Goal: Information Seeking & Learning: Learn about a topic

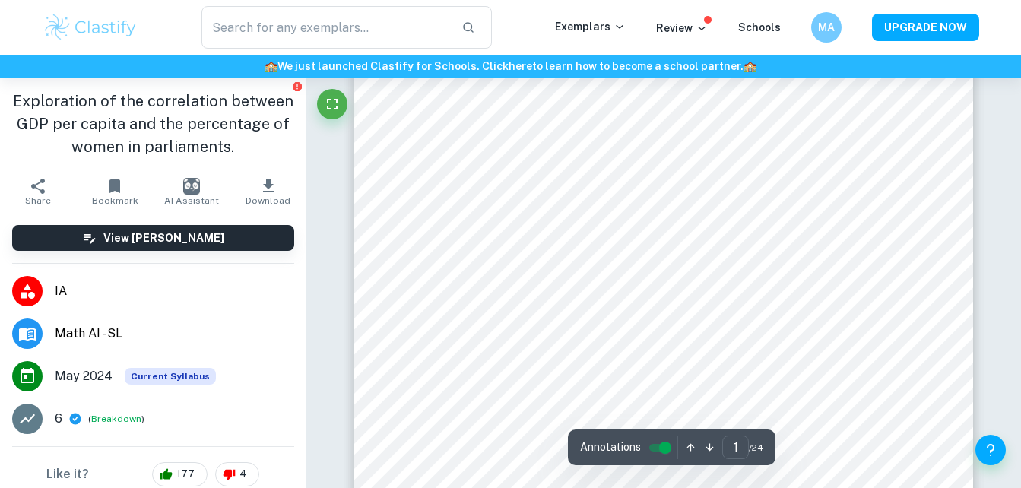
scroll to position [316, 0]
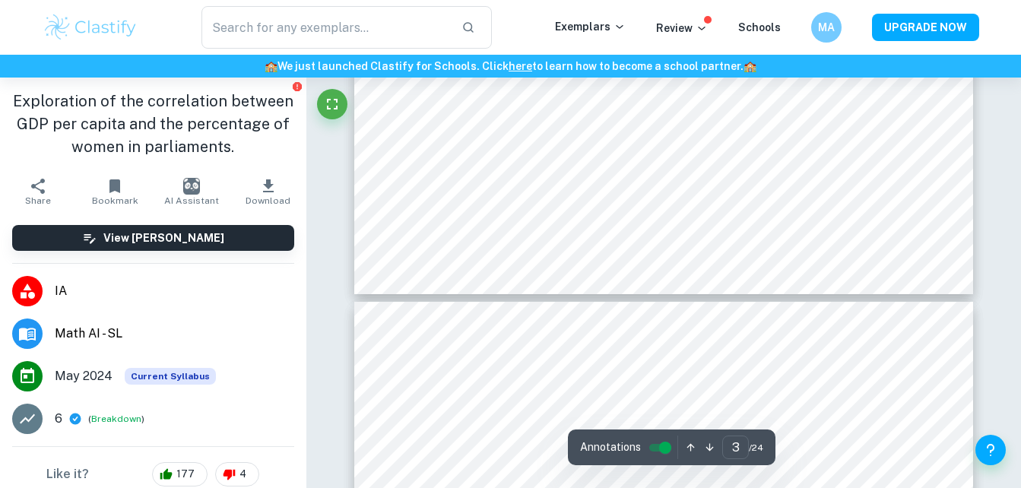
type input "4"
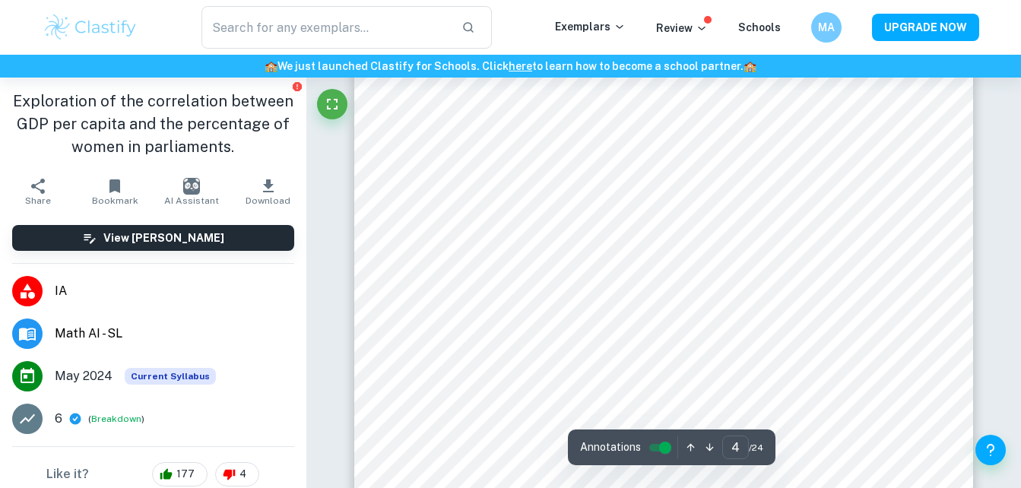
scroll to position [2997, 0]
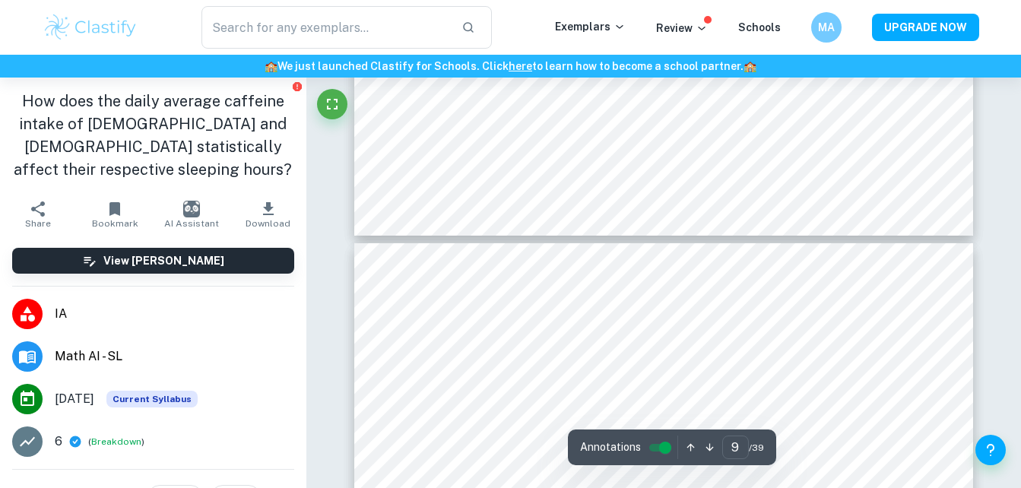
type input "10"
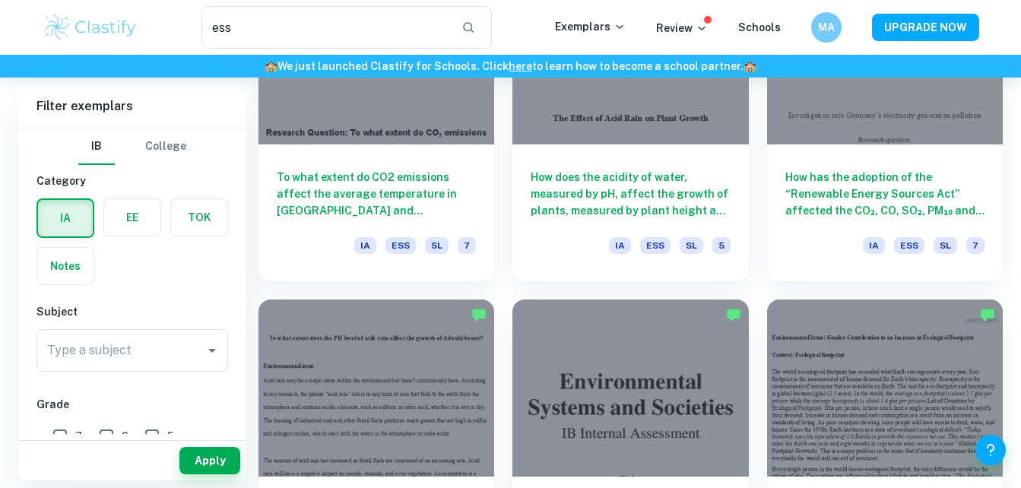
scroll to position [1180, 0]
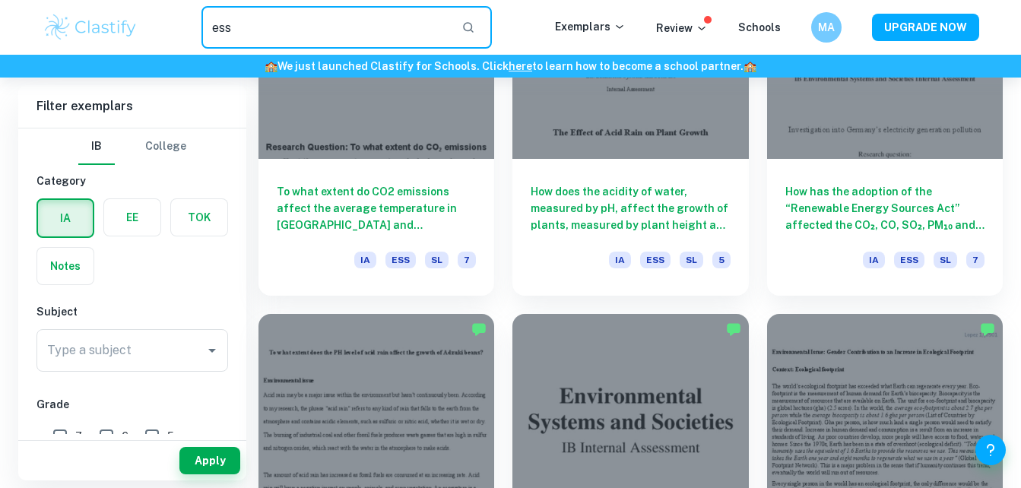
click at [395, 36] on input "ess" at bounding box center [326, 27] width 249 height 43
type input "e"
type input "math sl ai"
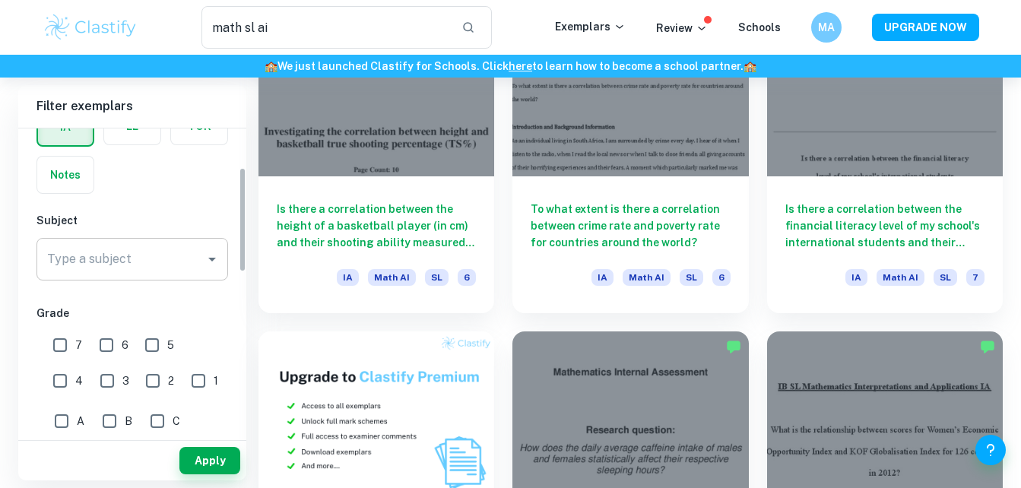
scroll to position [183, 0]
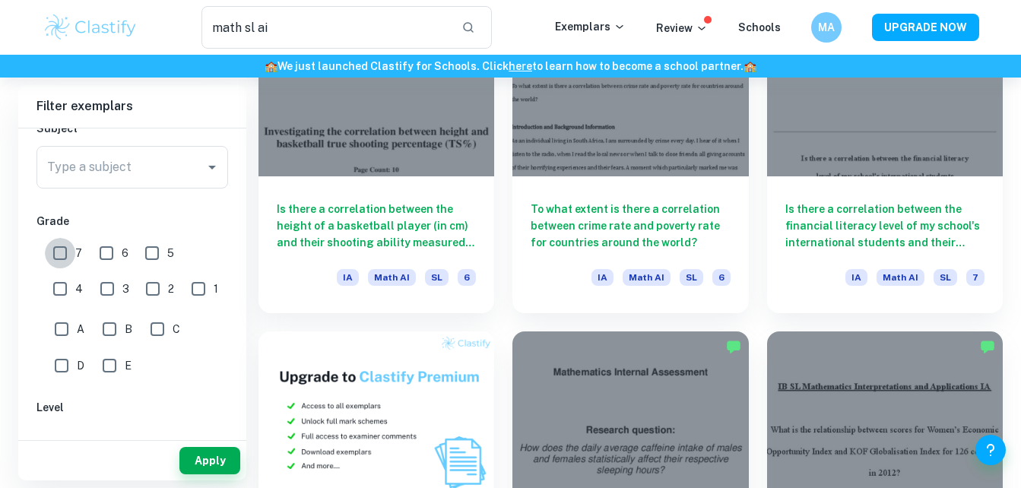
click at [54, 258] on input "7" at bounding box center [60, 253] width 30 height 30
checkbox input "true"
click at [75, 274] on input "4" at bounding box center [60, 289] width 30 height 30
checkbox input "true"
click at [110, 258] on input "6" at bounding box center [106, 253] width 30 height 30
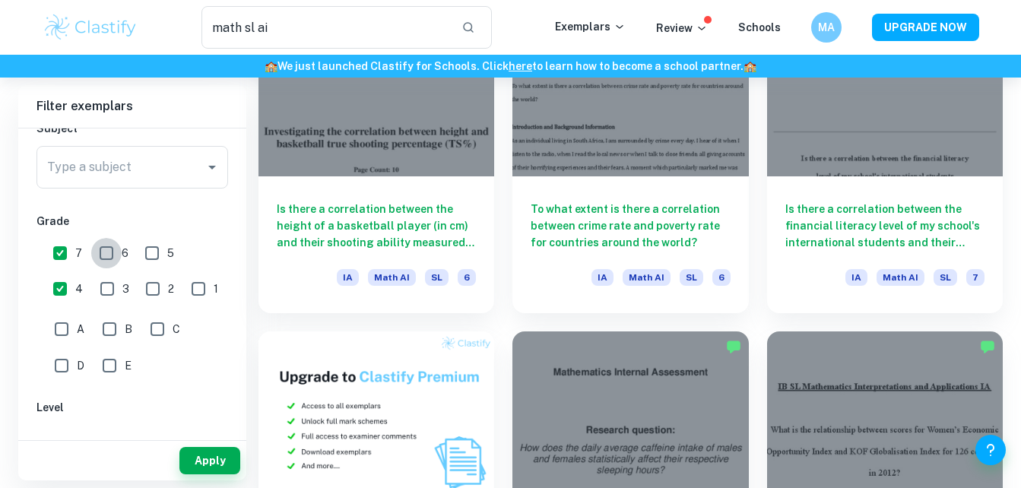
checkbox input "true"
click at [160, 253] on input "5" at bounding box center [152, 253] width 30 height 30
checkbox input "true"
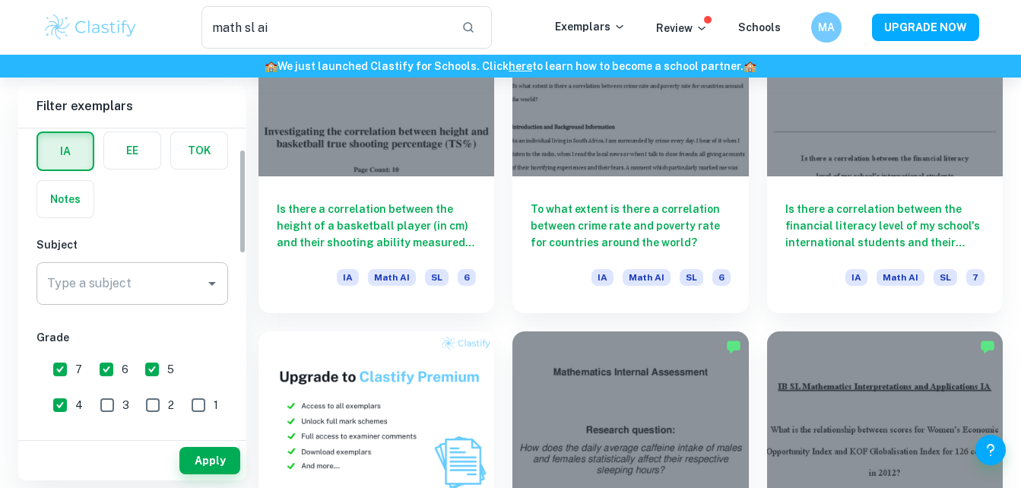
scroll to position [0, 0]
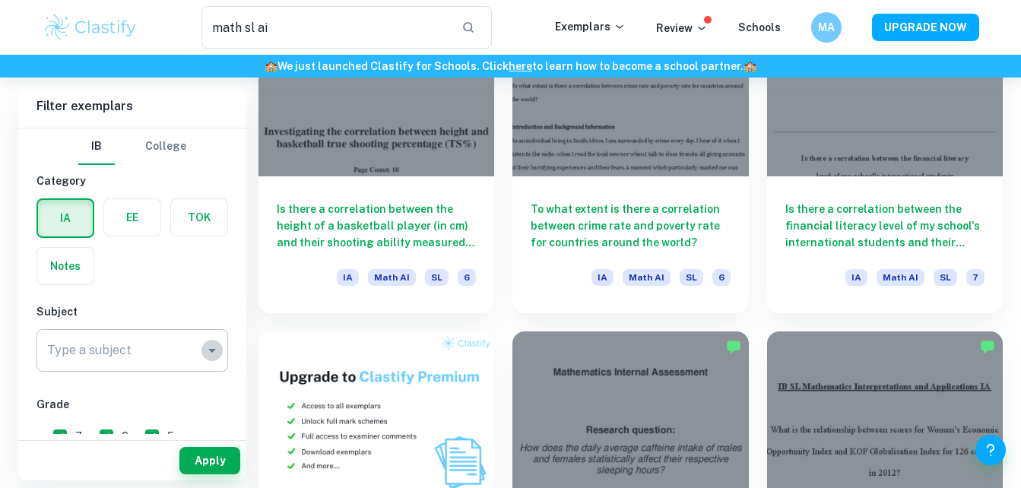
click at [206, 360] on button "Open" at bounding box center [212, 350] width 21 height 21
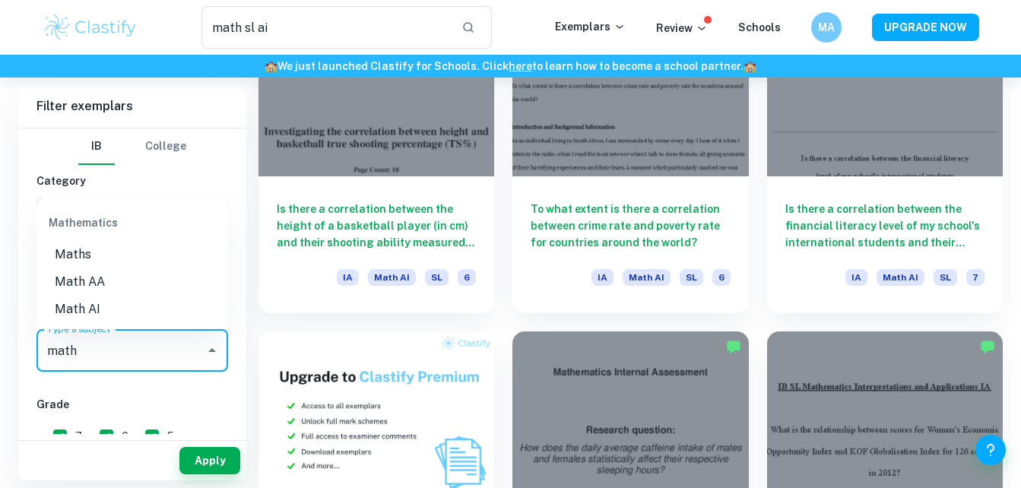
click at [94, 310] on li "Math AI" at bounding box center [133, 309] width 192 height 27
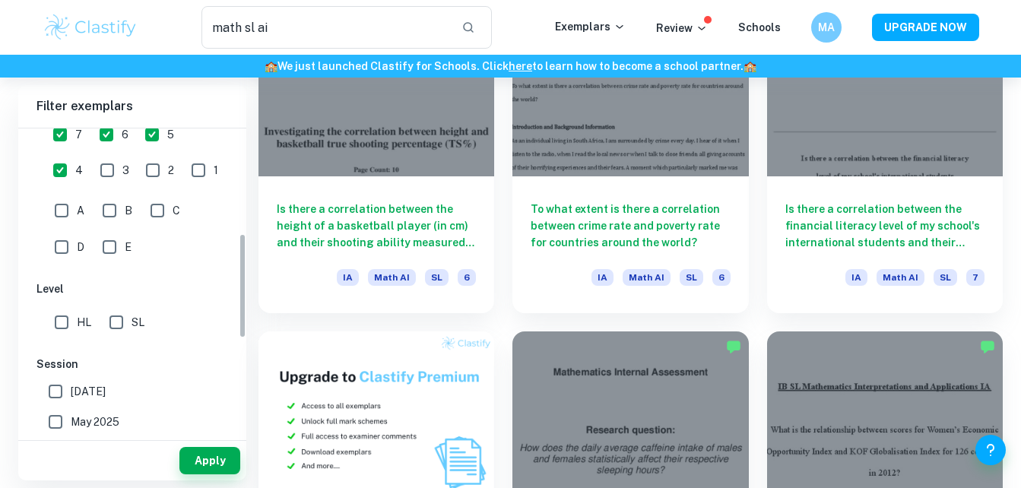
scroll to position [303, 0]
type input "Math AI"
click at [135, 329] on span "SL" at bounding box center [138, 321] width 13 height 17
click at [132, 329] on input "SL" at bounding box center [116, 321] width 30 height 30
checkbox input "true"
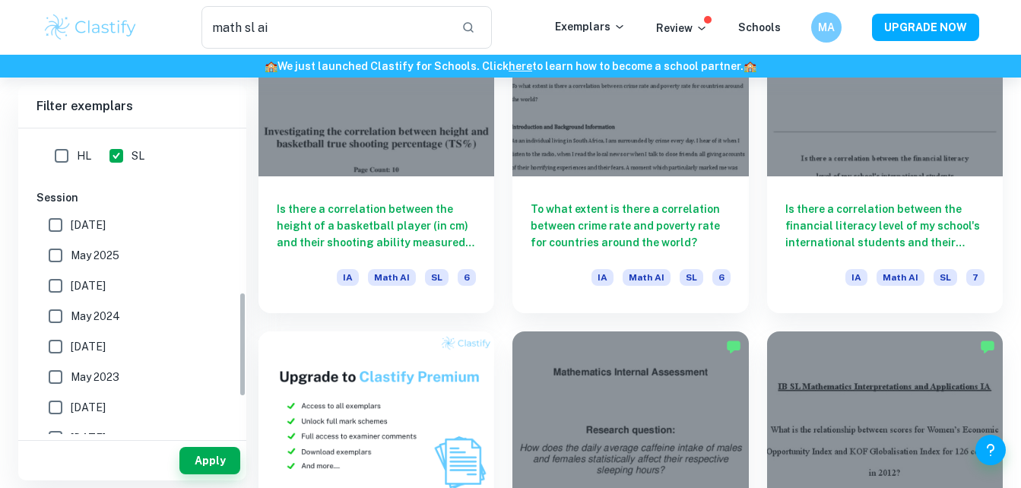
scroll to position [579, 0]
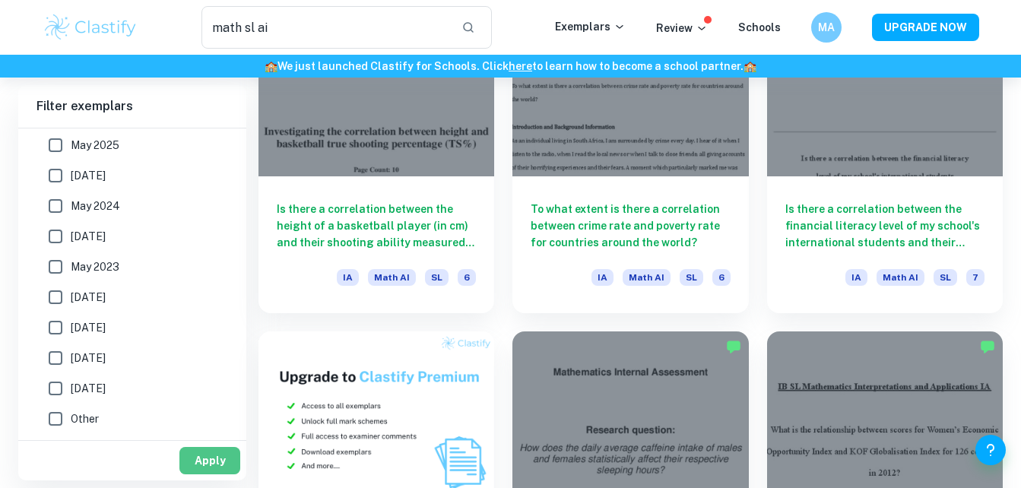
click at [216, 468] on button "Apply" at bounding box center [209, 460] width 61 height 27
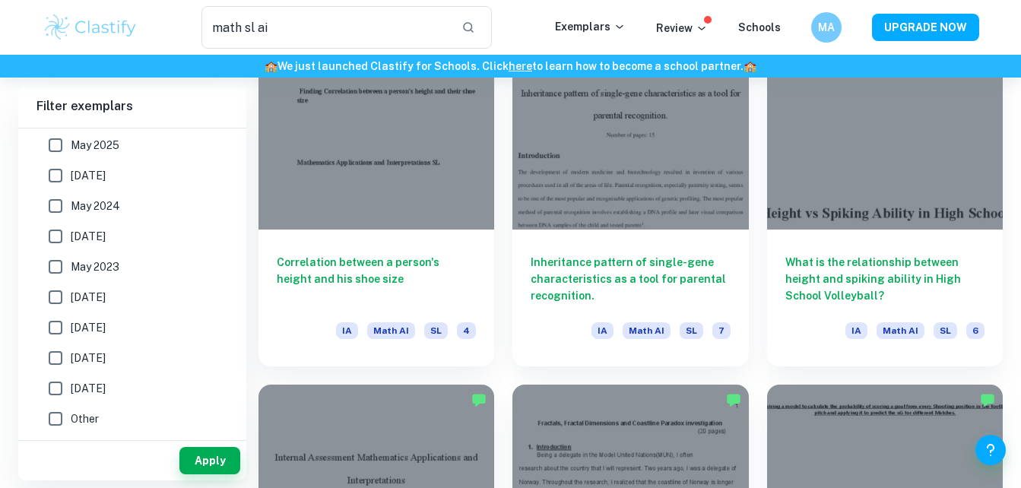
scroll to position [1110, 0]
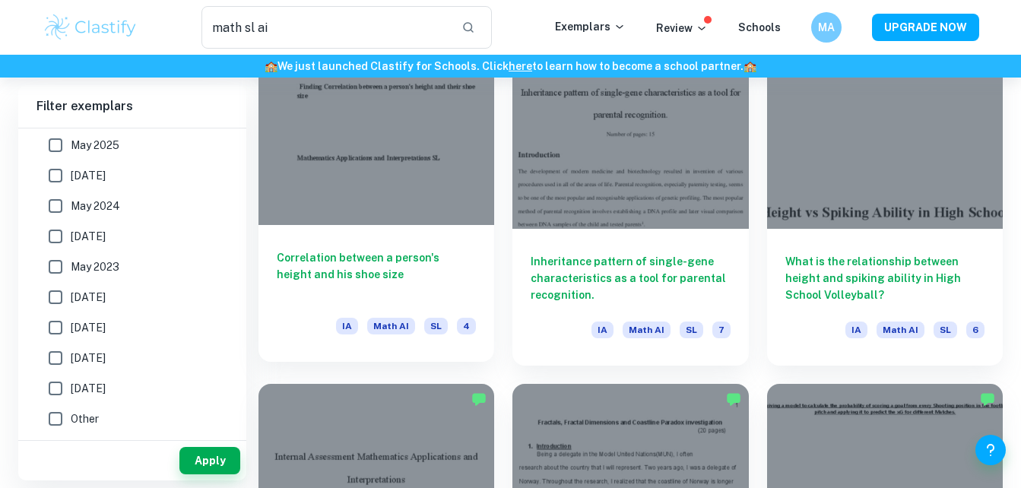
click at [371, 290] on h6 "Correlation between a person's height and his shoe size" at bounding box center [376, 274] width 199 height 50
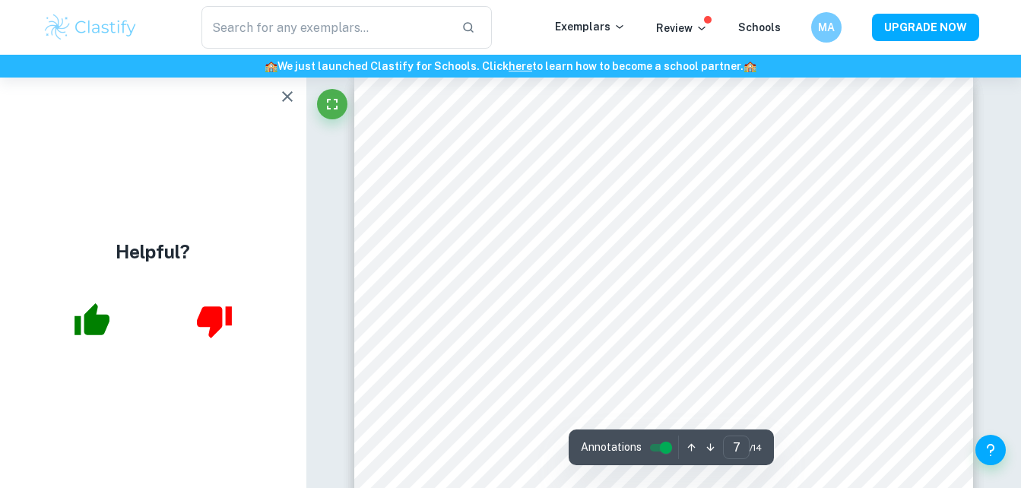
scroll to position [5078, 0]
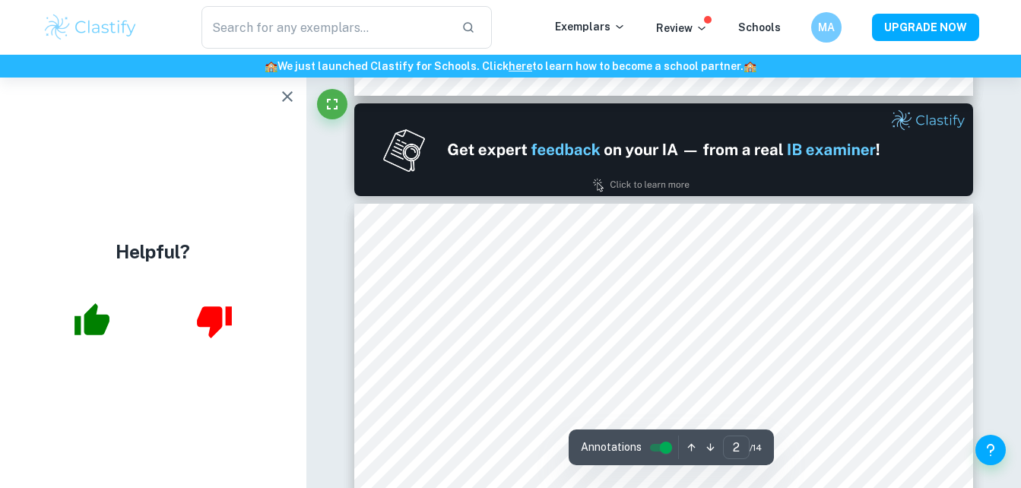
type input "1"
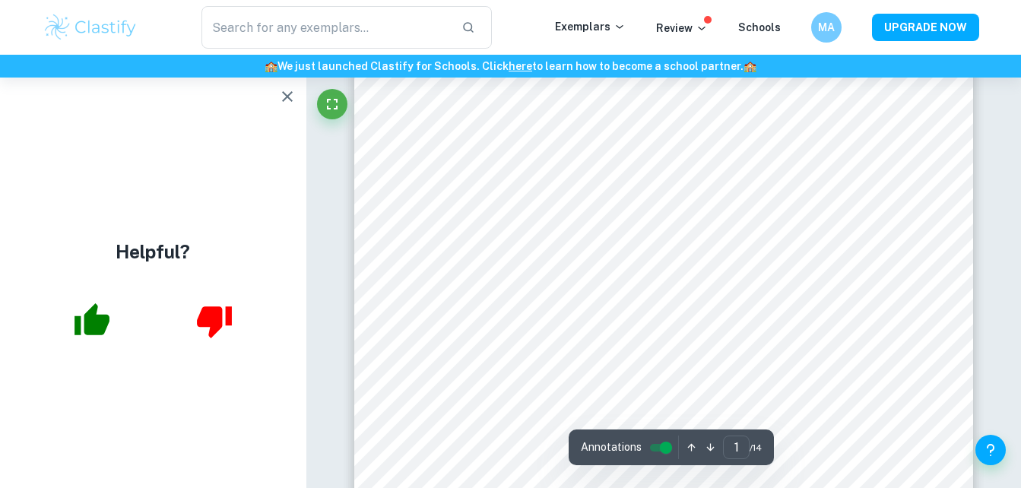
scroll to position [0, 0]
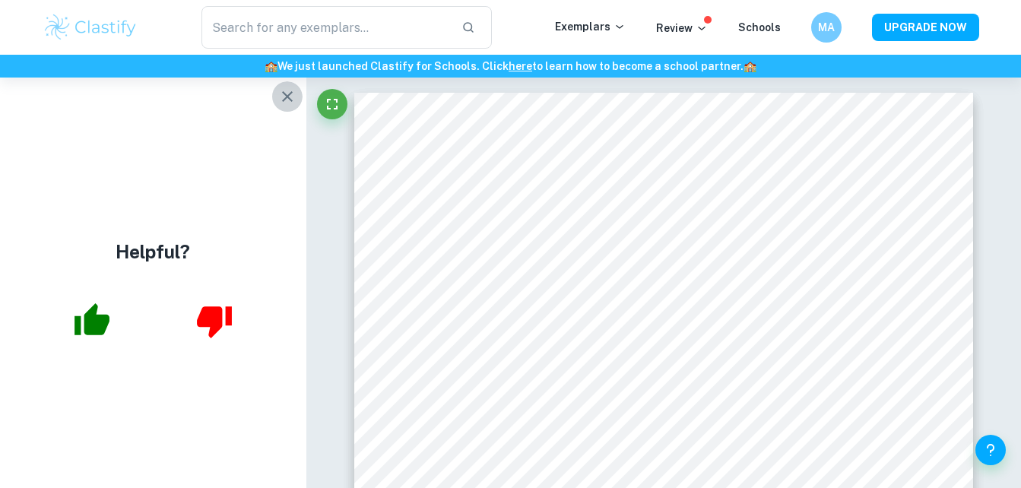
click at [285, 97] on icon "button" at bounding box center [287, 96] width 18 height 18
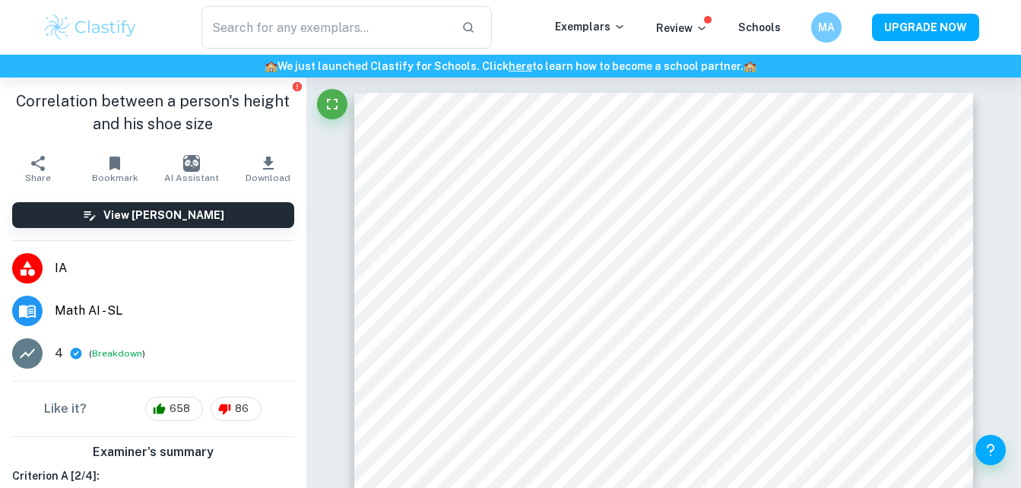
click at [45, 160] on icon "button" at bounding box center [38, 163] width 18 height 18
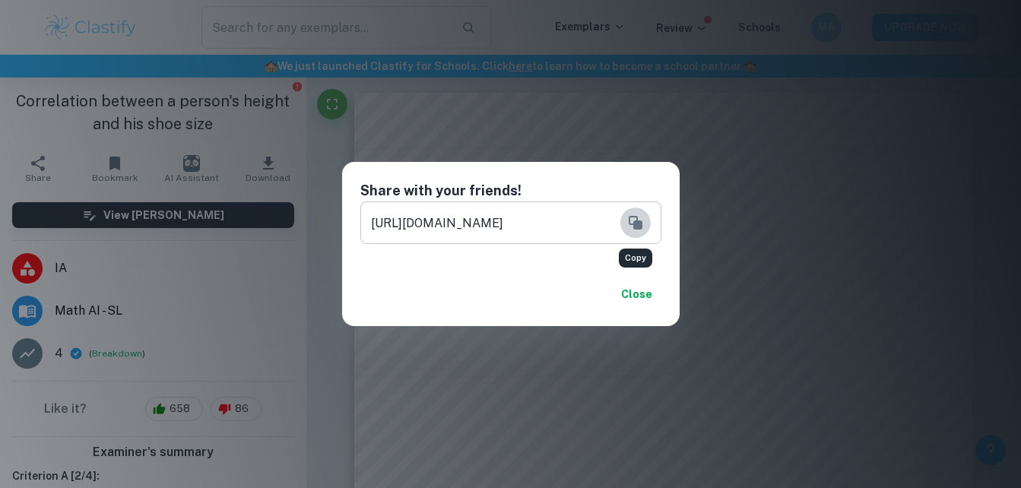
click at [632, 223] on icon "Copy" at bounding box center [636, 223] width 18 height 18
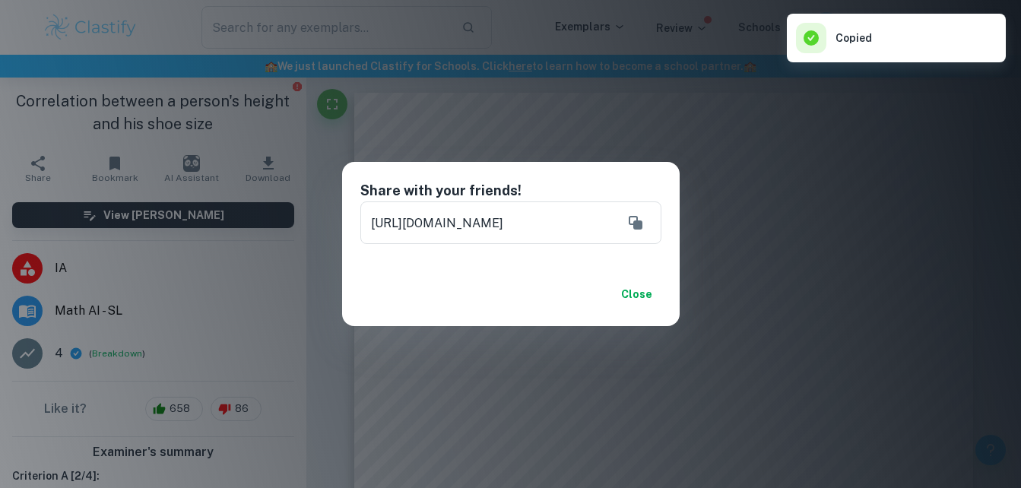
click at [582, 86] on div "Share with your friends! https://www.clastify.com/ia/math-ai/6171a63c1421140013…" at bounding box center [510, 244] width 1021 height 488
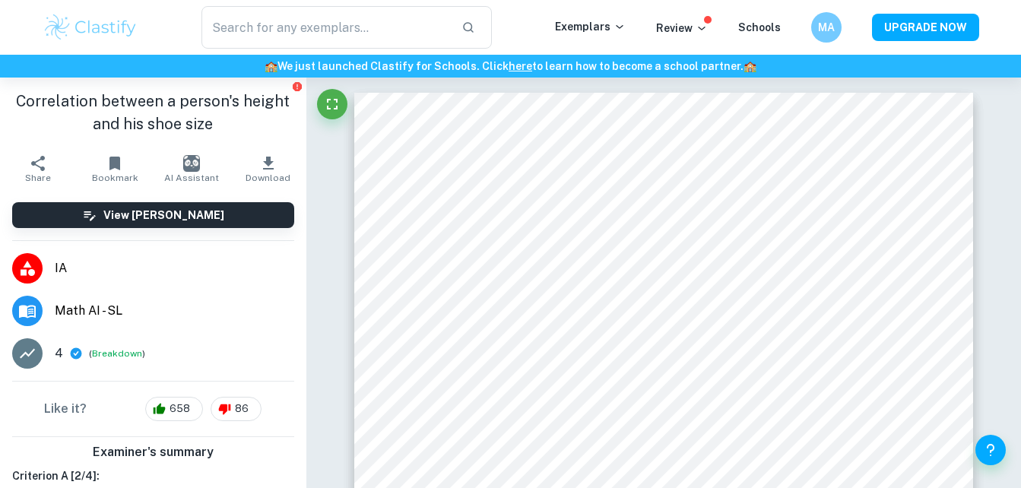
type input "math sl ai"
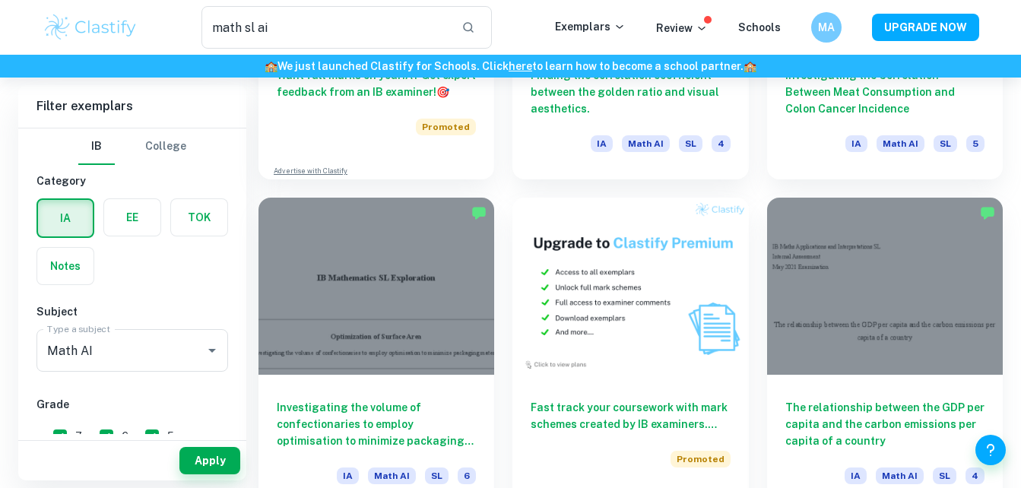
scroll to position [2377, 0]
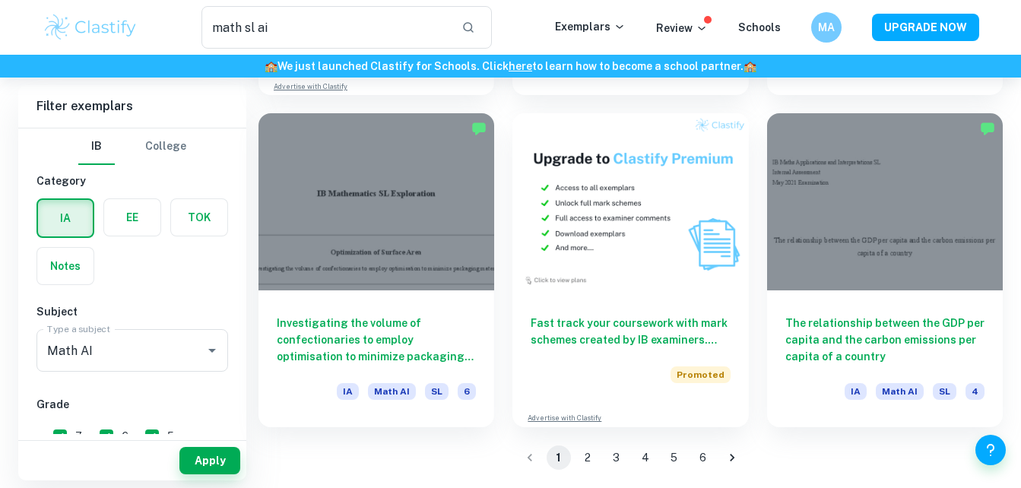
click at [590, 463] on li "2" at bounding box center [587, 458] width 29 height 24
click at [590, 463] on button "2" at bounding box center [588, 458] width 24 height 24
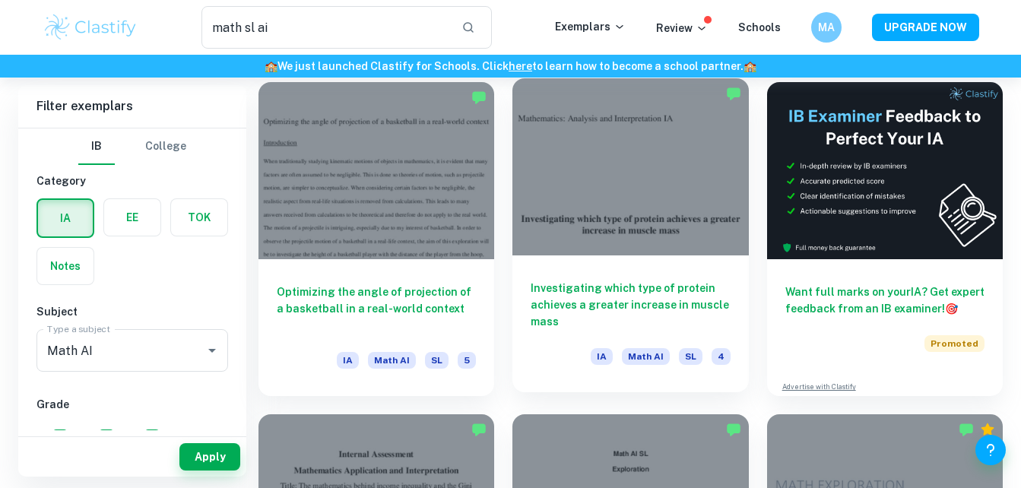
scroll to position [83, 0]
click at [625, 182] on div at bounding box center [631, 167] width 236 height 177
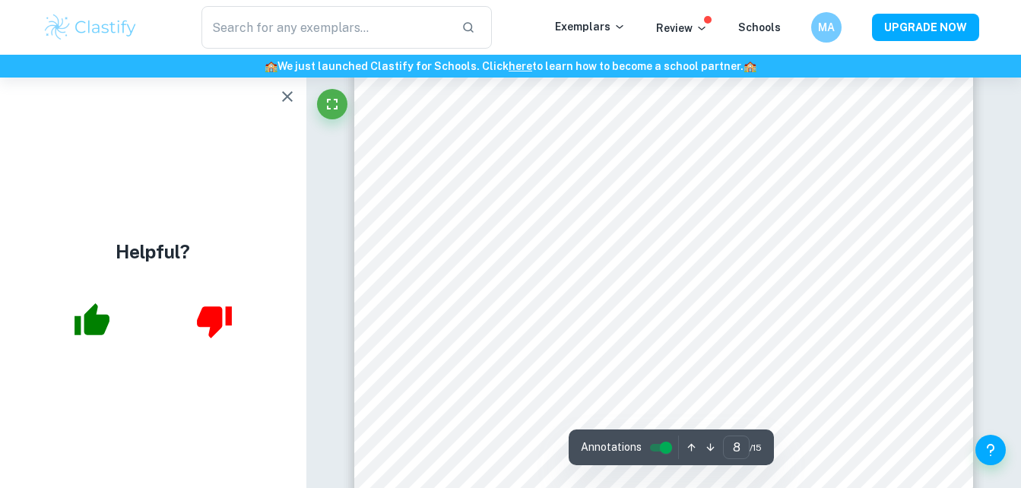
scroll to position [6197, 0]
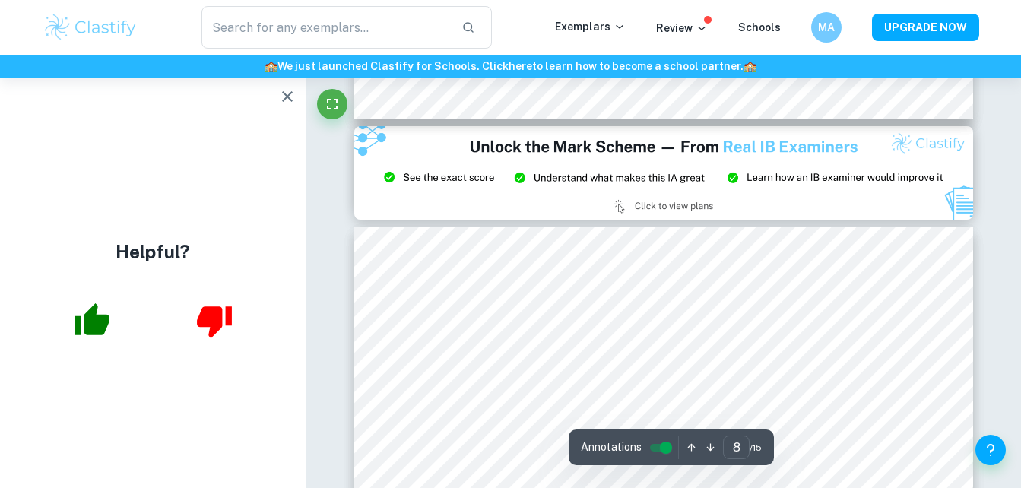
type input "9"
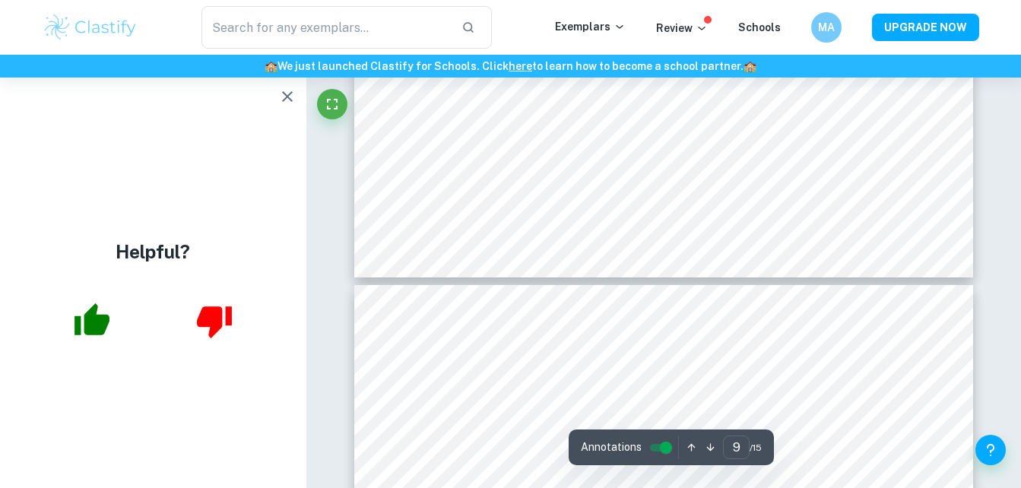
scroll to position [7395, 0]
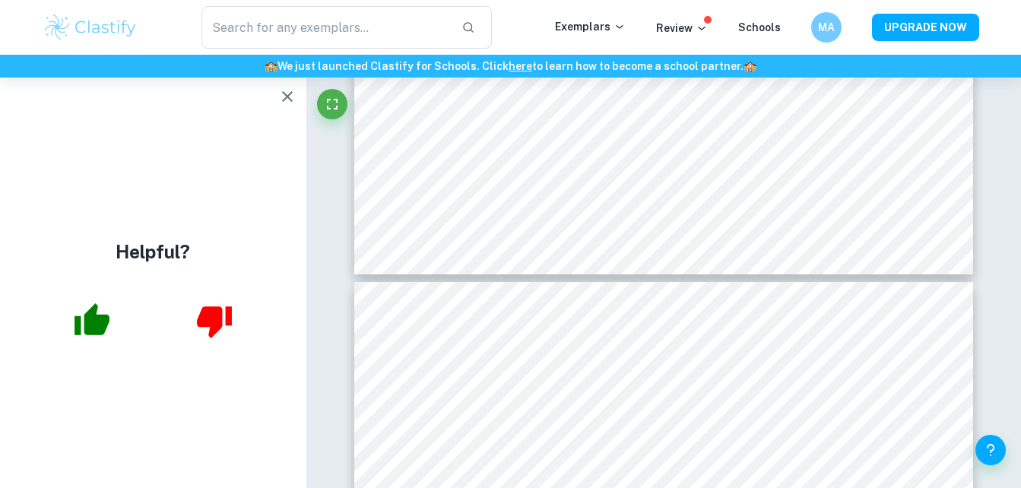
type input "math sl ai"
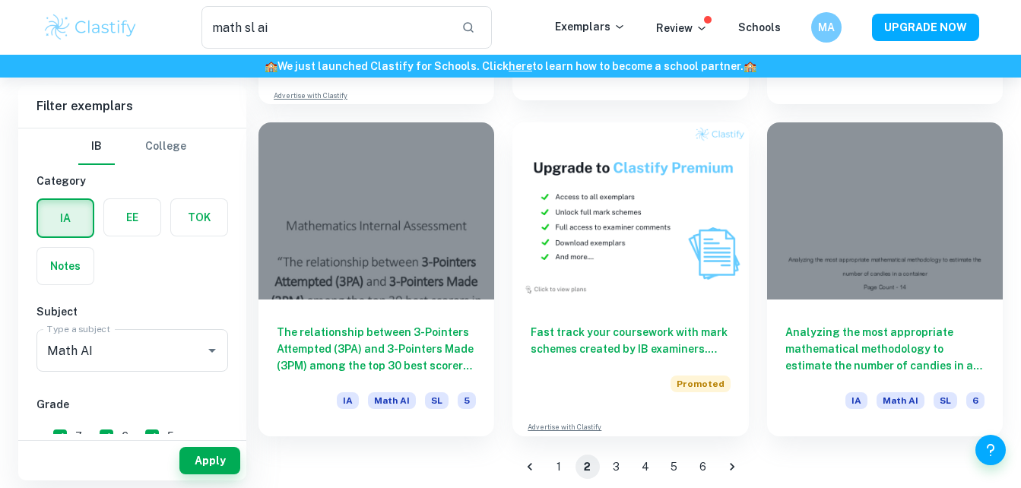
scroll to position [2369, 0]
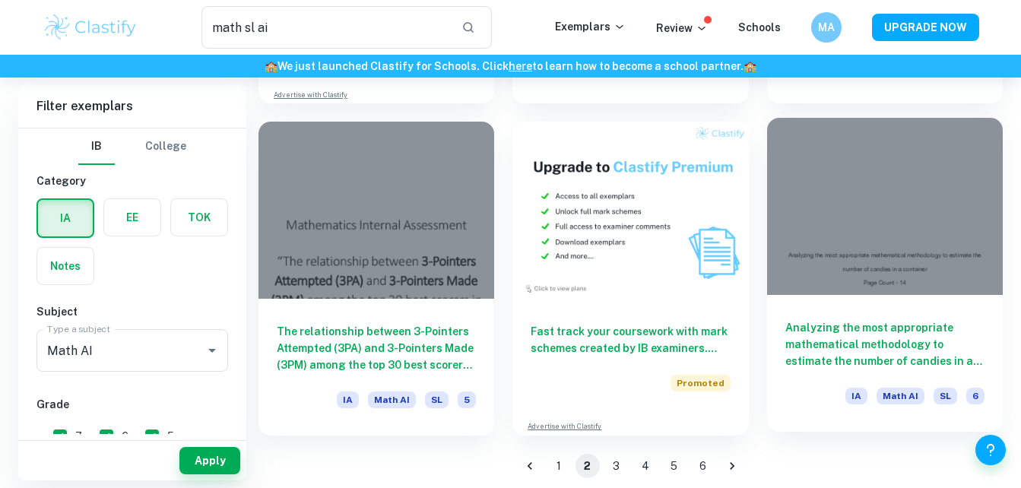
click at [817, 249] on div at bounding box center [885, 206] width 236 height 177
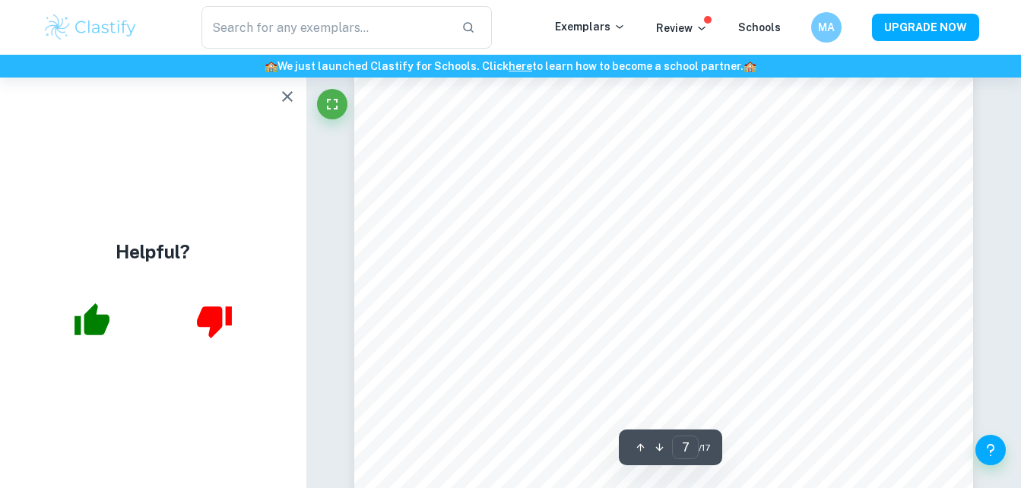
scroll to position [5117, 0]
type input "14"
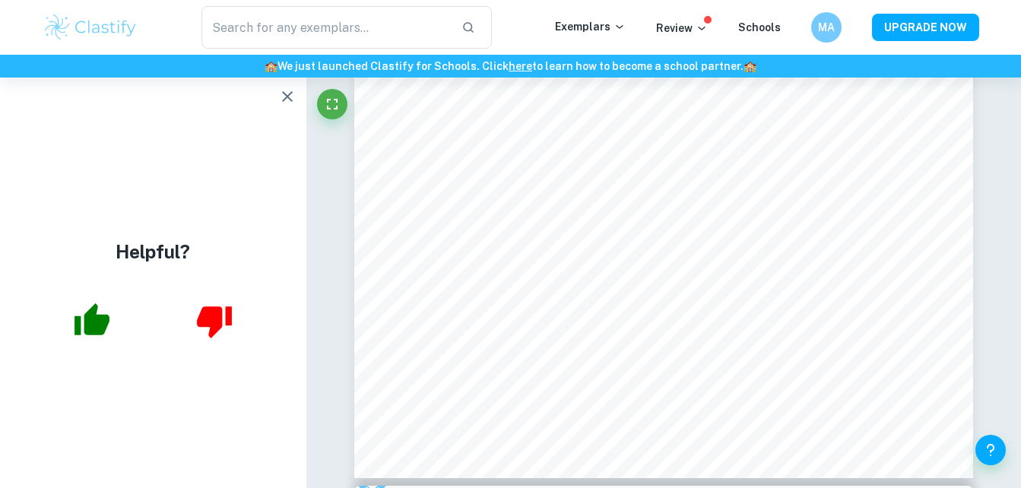
type input "math sl ai"
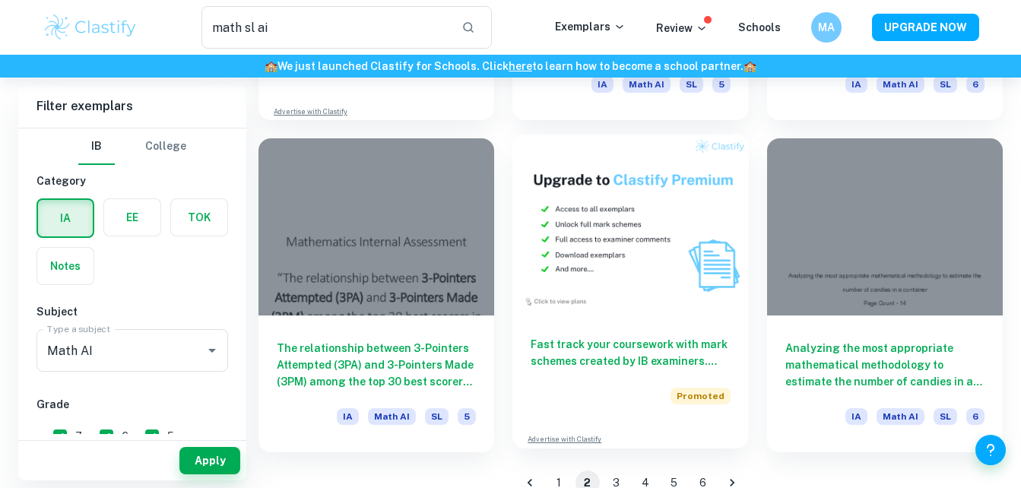
scroll to position [2377, 0]
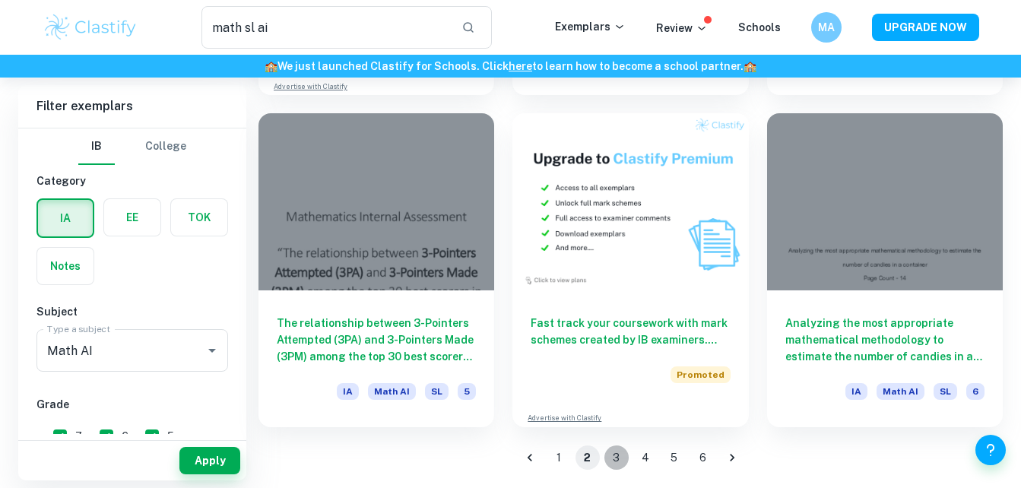
click at [621, 468] on button "3" at bounding box center [617, 458] width 24 height 24
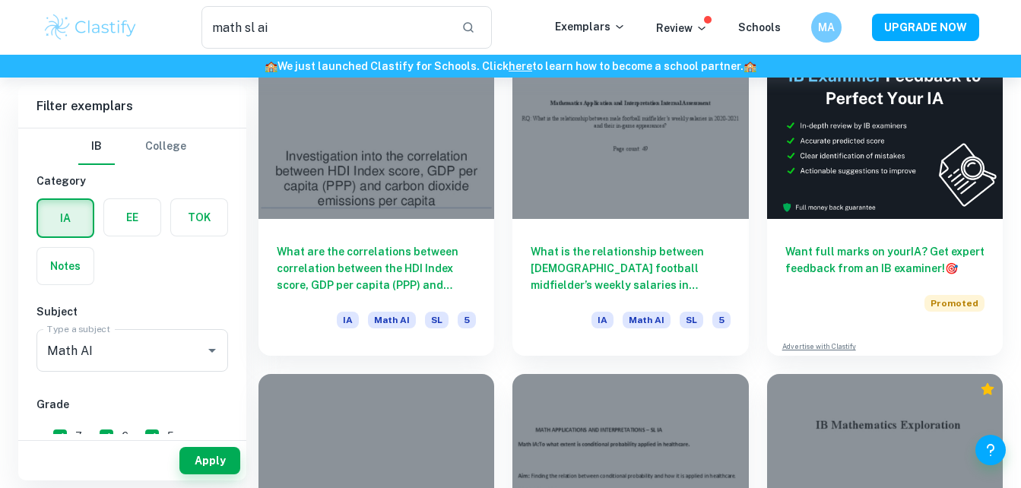
scroll to position [125, 0]
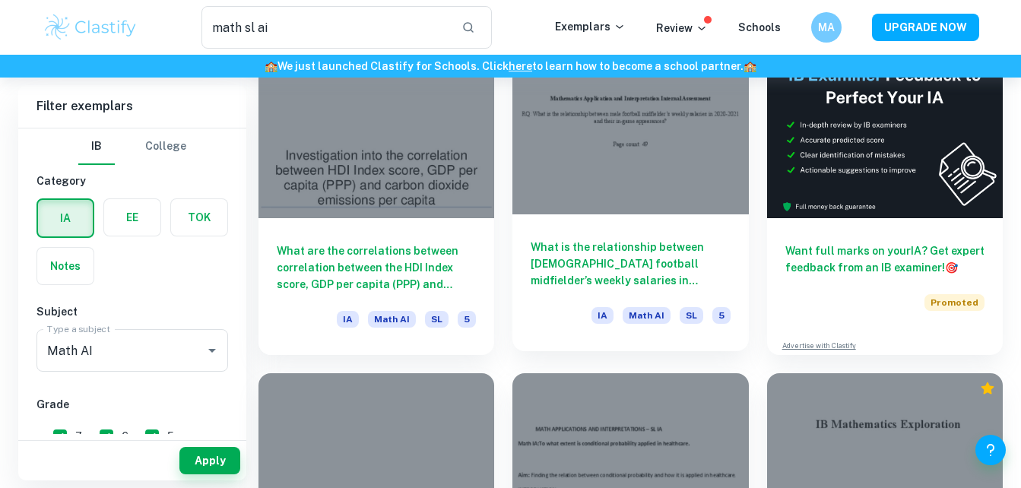
click at [699, 183] on div at bounding box center [631, 125] width 236 height 177
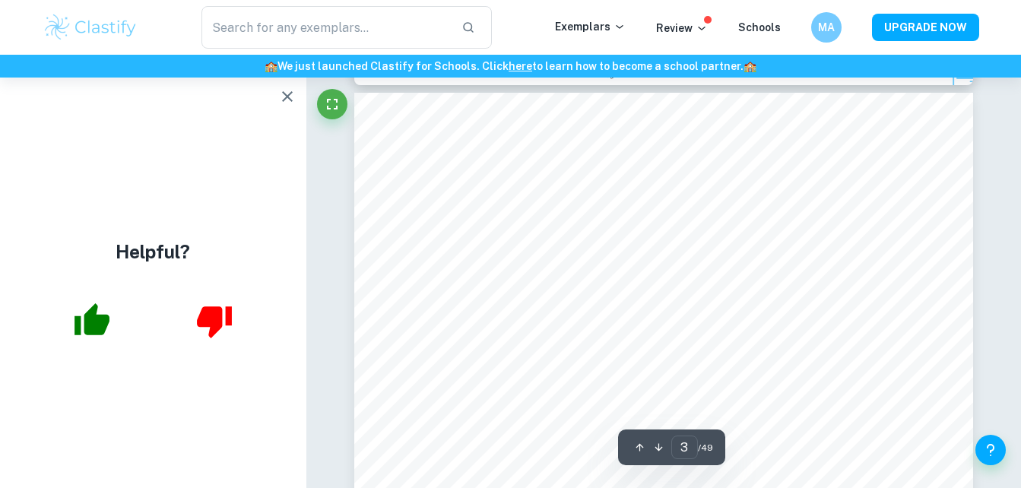
scroll to position [1818, 0]
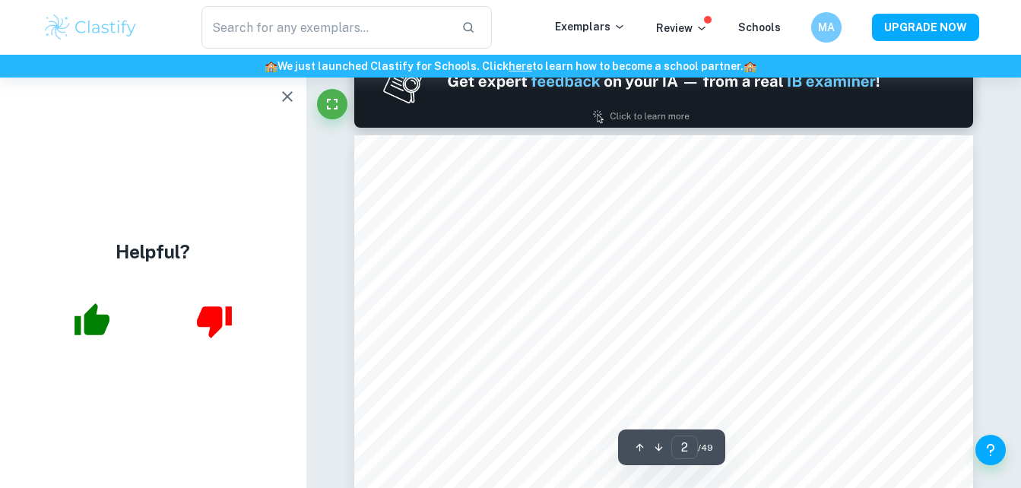
type input "1"
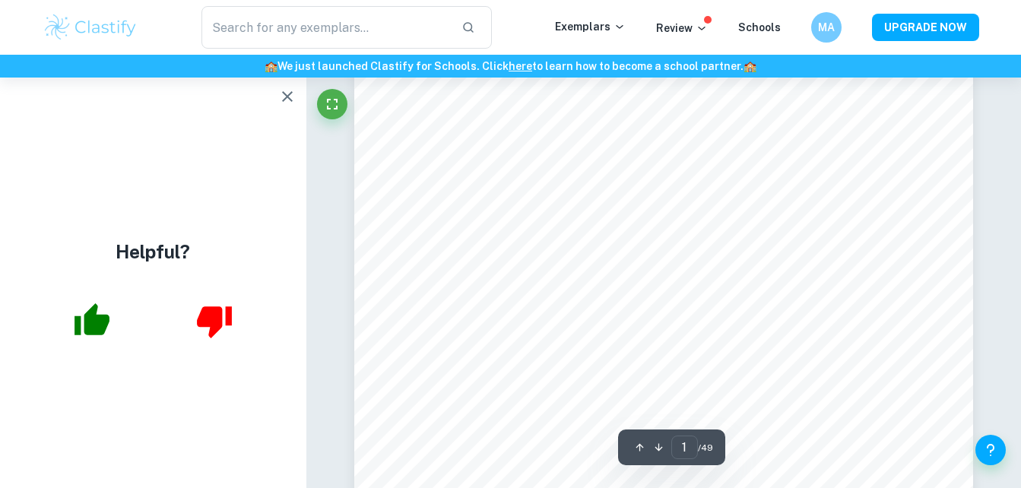
scroll to position [0, 0]
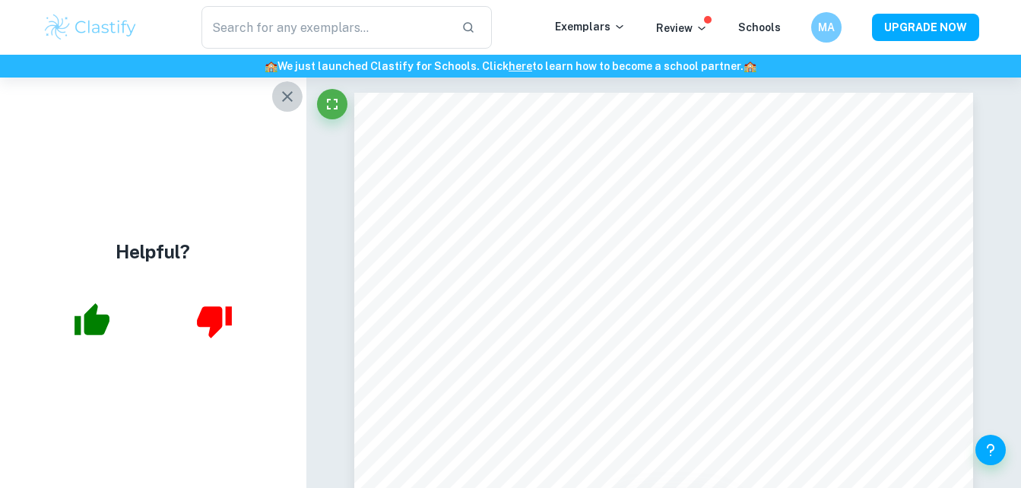
click at [281, 87] on button "button" at bounding box center [287, 96] width 30 height 30
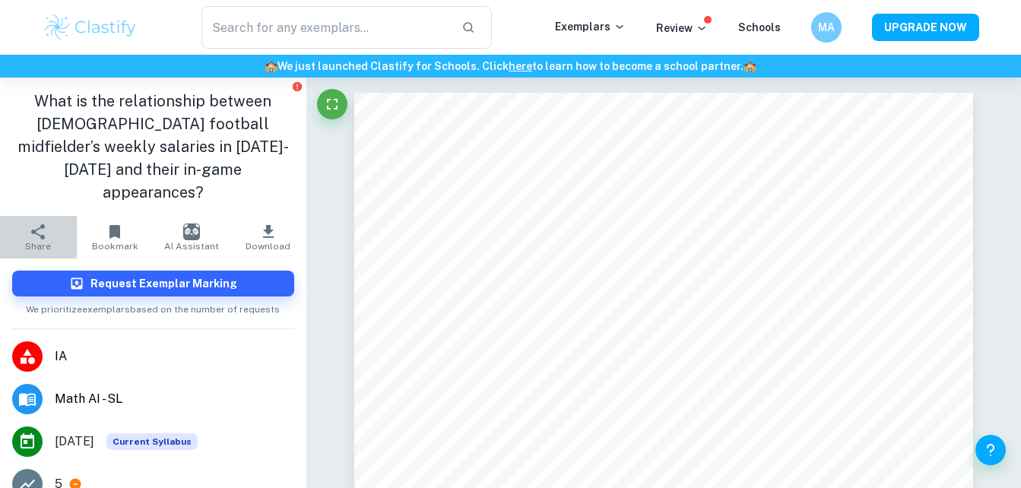
click at [42, 223] on icon "button" at bounding box center [38, 232] width 18 height 18
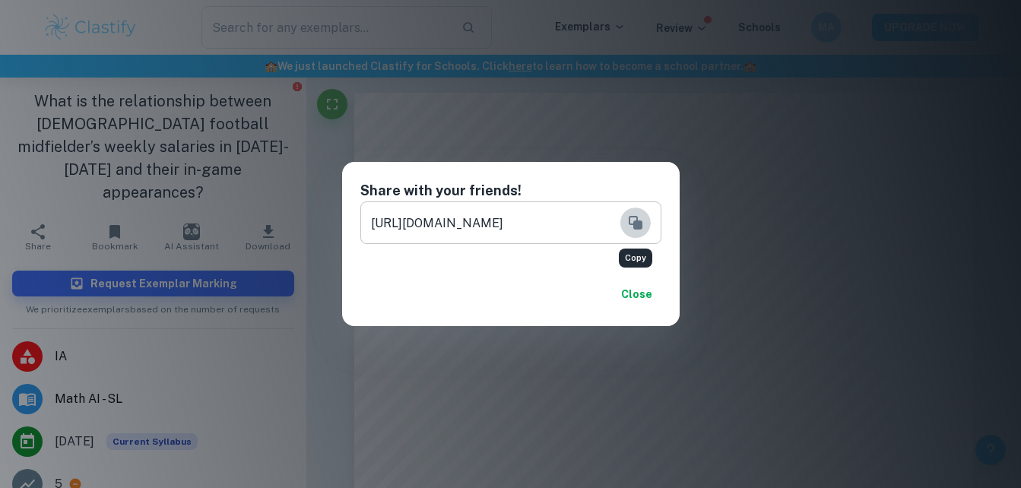
click at [628, 218] on icon "Copy" at bounding box center [636, 223] width 18 height 18
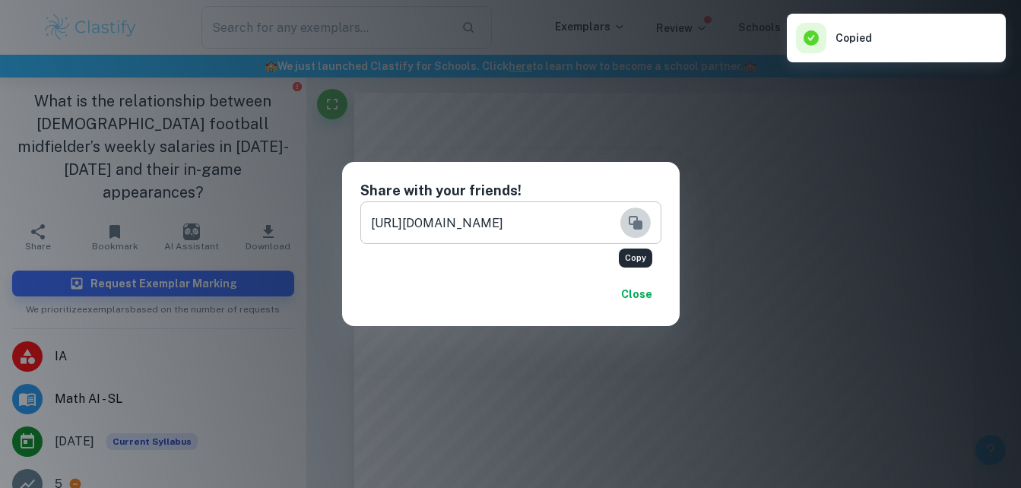
click at [628, 218] on icon "Copy" at bounding box center [636, 223] width 18 height 18
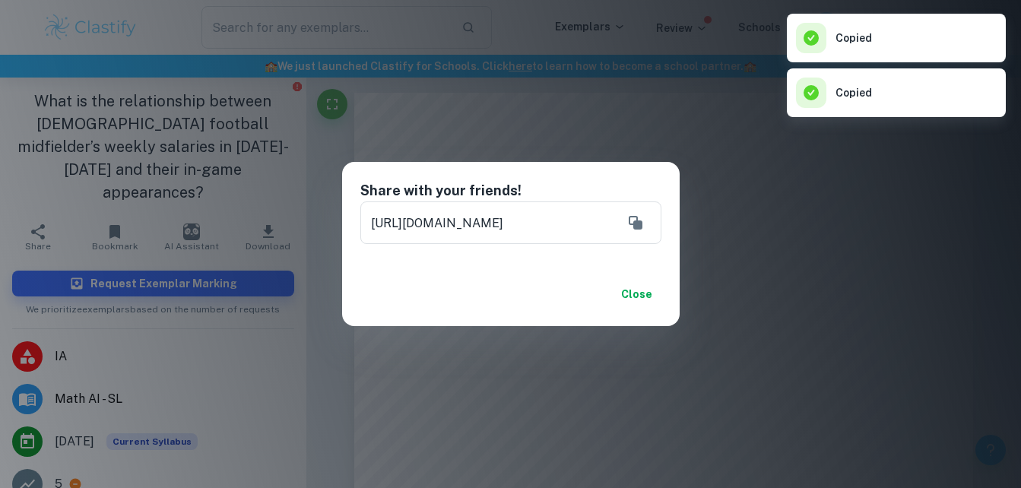
click at [828, 289] on div "Share with your friends! https://www.clastify.com/ia/math-ai/62f11d312a89a40013…" at bounding box center [510, 244] width 1021 height 488
